Goal: Task Accomplishment & Management: Manage account settings

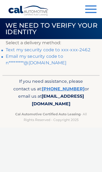
scroll to position [0, 0]
click at [81, 51] on link "Text my security code to xxx-xxx-2462" at bounding box center [48, 49] width 85 height 5
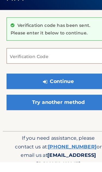
scroll to position [8, 0]
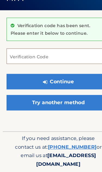
click at [45, 64] on input "Verification Code" at bounding box center [51, 71] width 90 height 14
paste input "225364"
type input "225364"
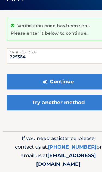
click at [49, 86] on button "Continue" at bounding box center [51, 93] width 90 height 14
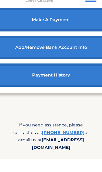
scroll to position [121, 0]
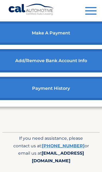
click at [81, 157] on span "[EMAIL_ADDRESS][DOMAIN_NAME]" at bounding box center [58, 157] width 52 height 13
